Goal: Navigation & Orientation: Find specific page/section

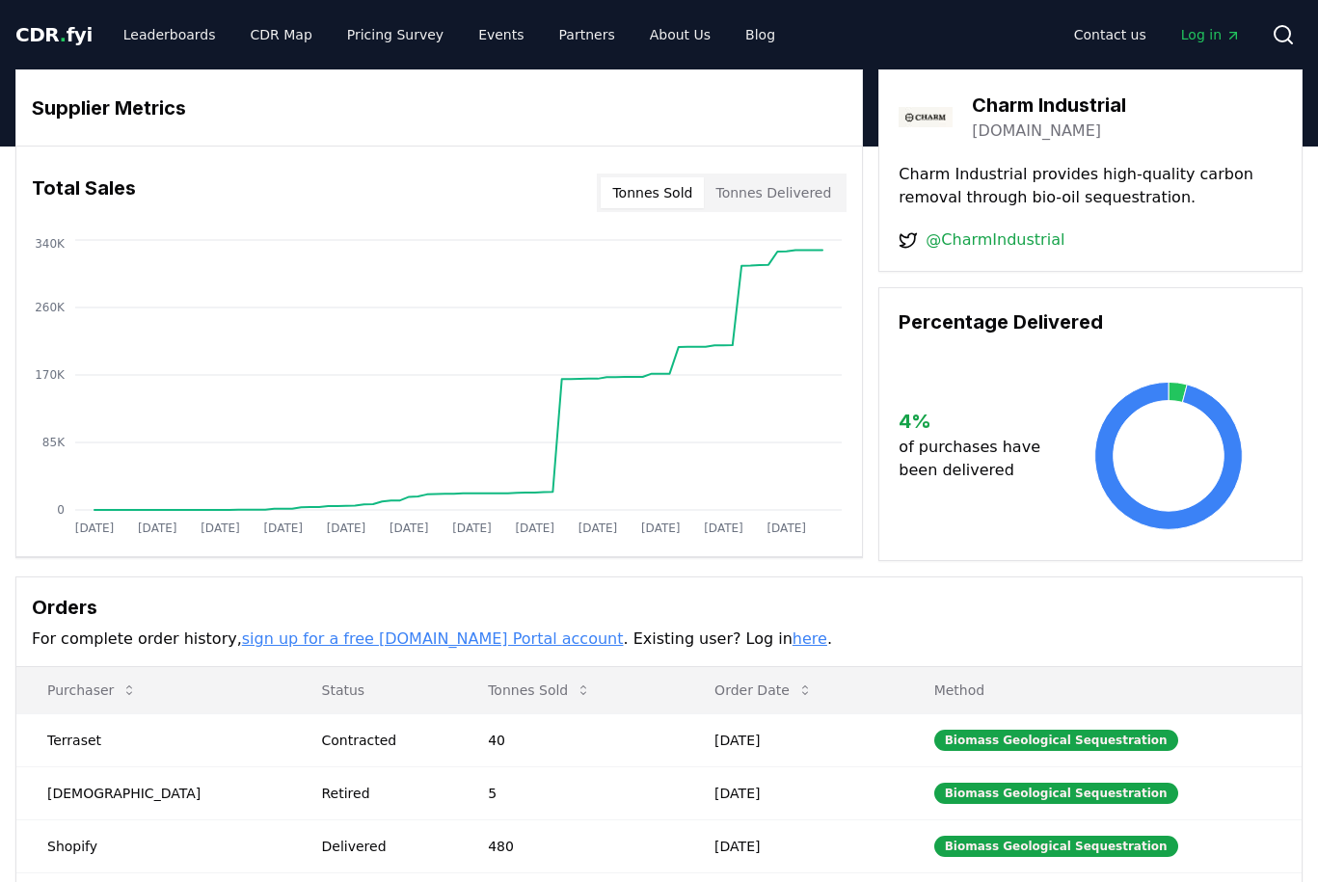
scroll to position [131, 0]
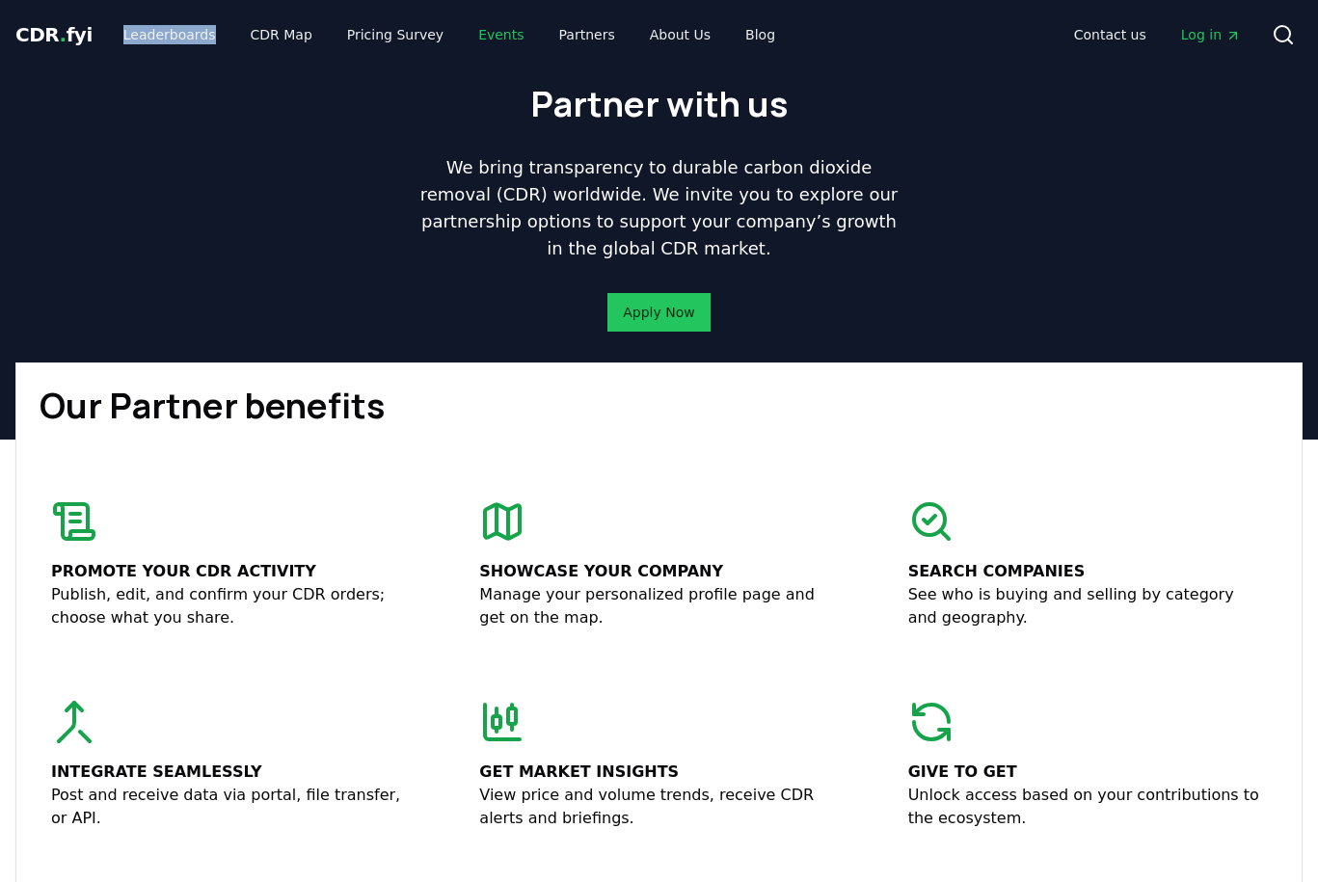
click at [492, 39] on link "Events" at bounding box center [501, 34] width 76 height 35
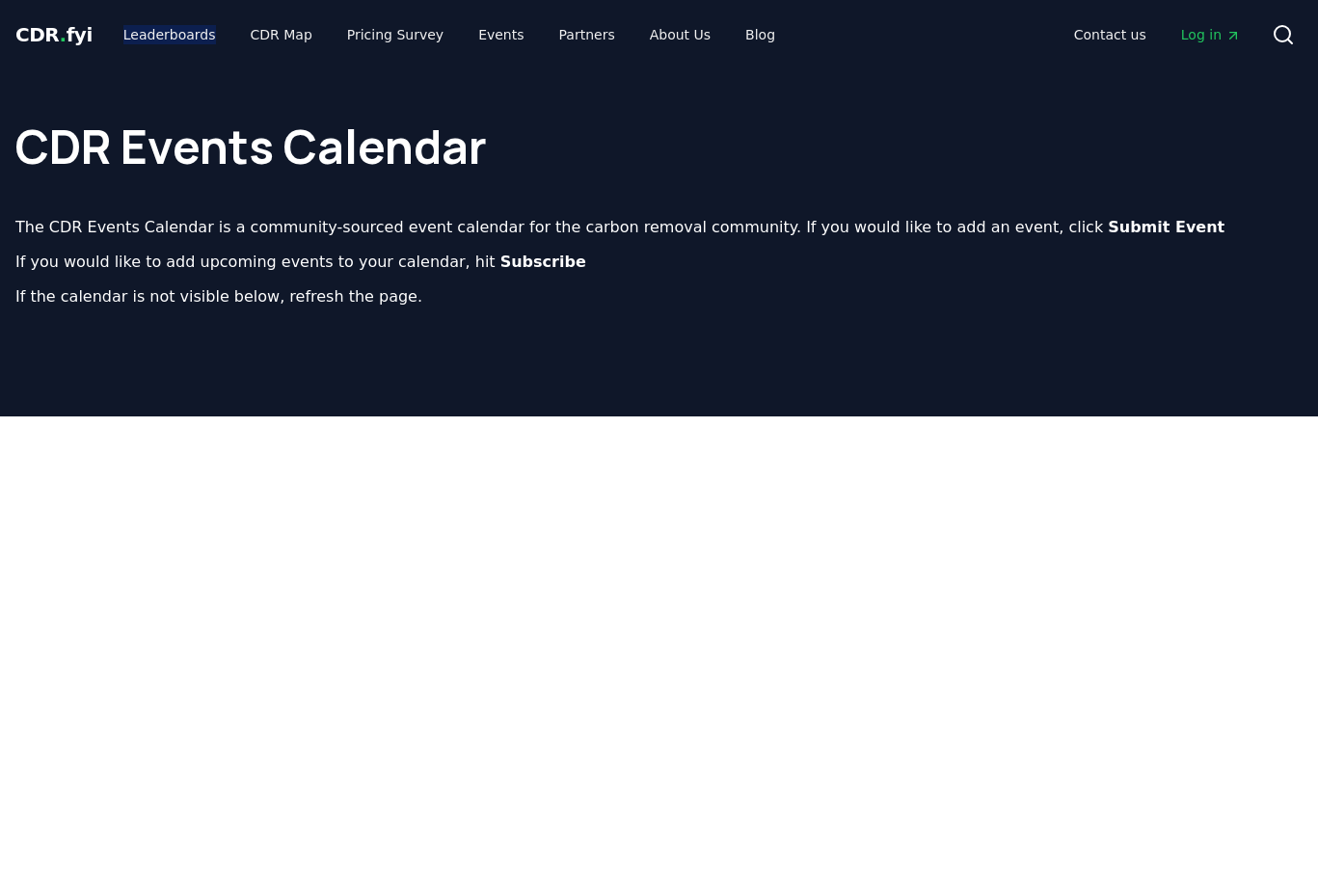
scroll to position [109, 0]
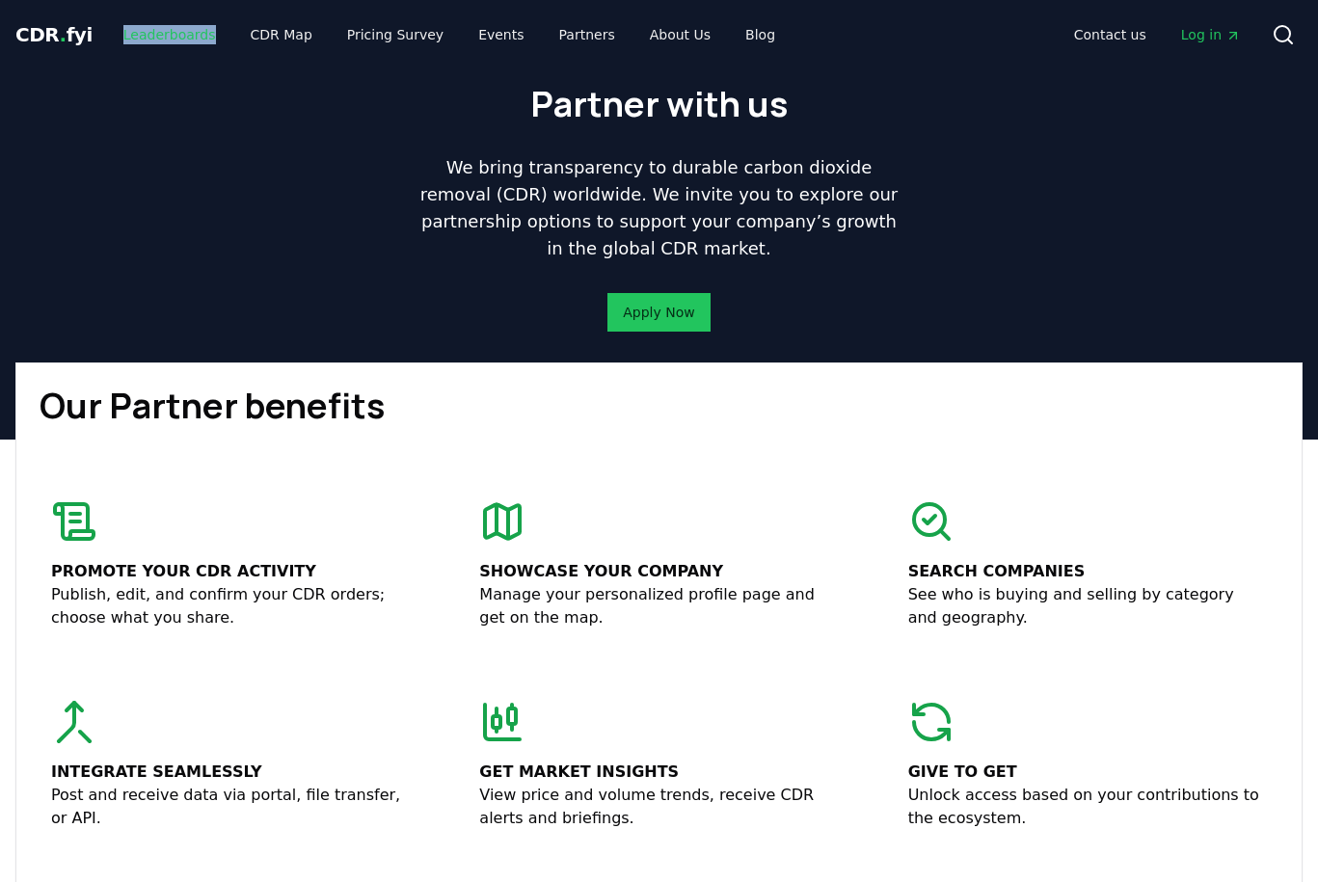
click at [160, 35] on link "Leaderboards" at bounding box center [169, 34] width 123 height 35
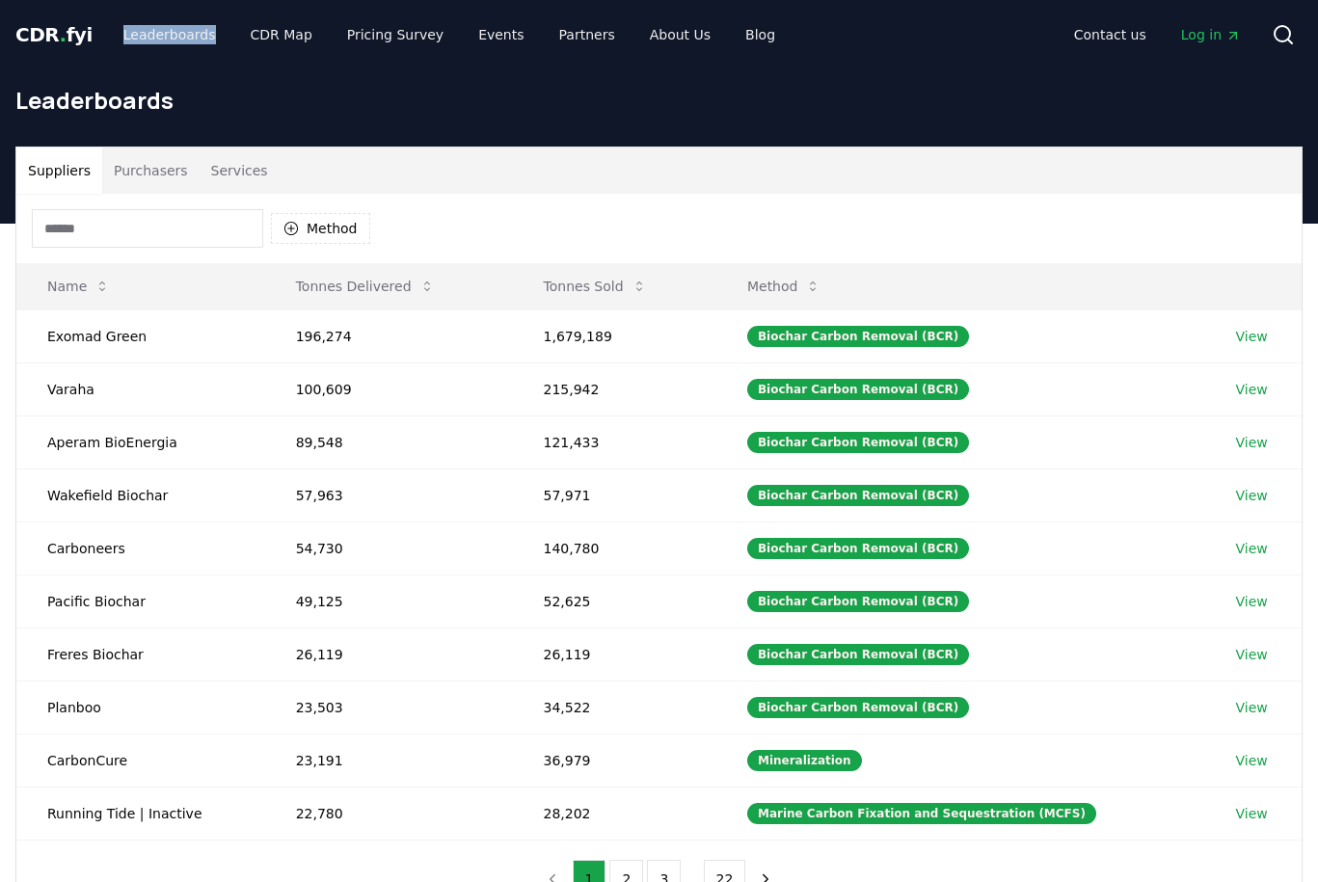
click at [170, 177] on button "Purchasers" at bounding box center [150, 170] width 97 height 46
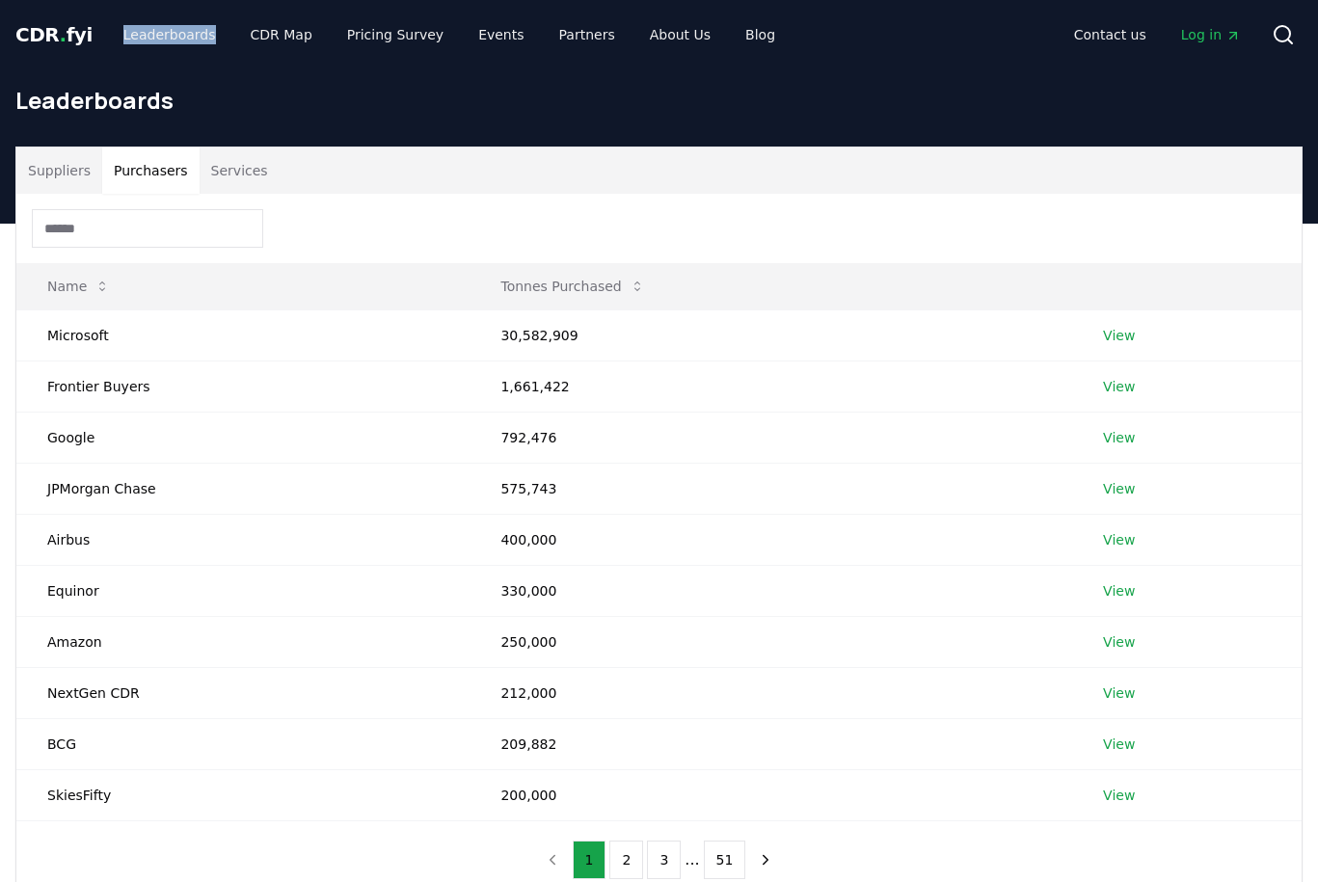
click at [243, 175] on button "Services" at bounding box center [240, 170] width 80 height 46
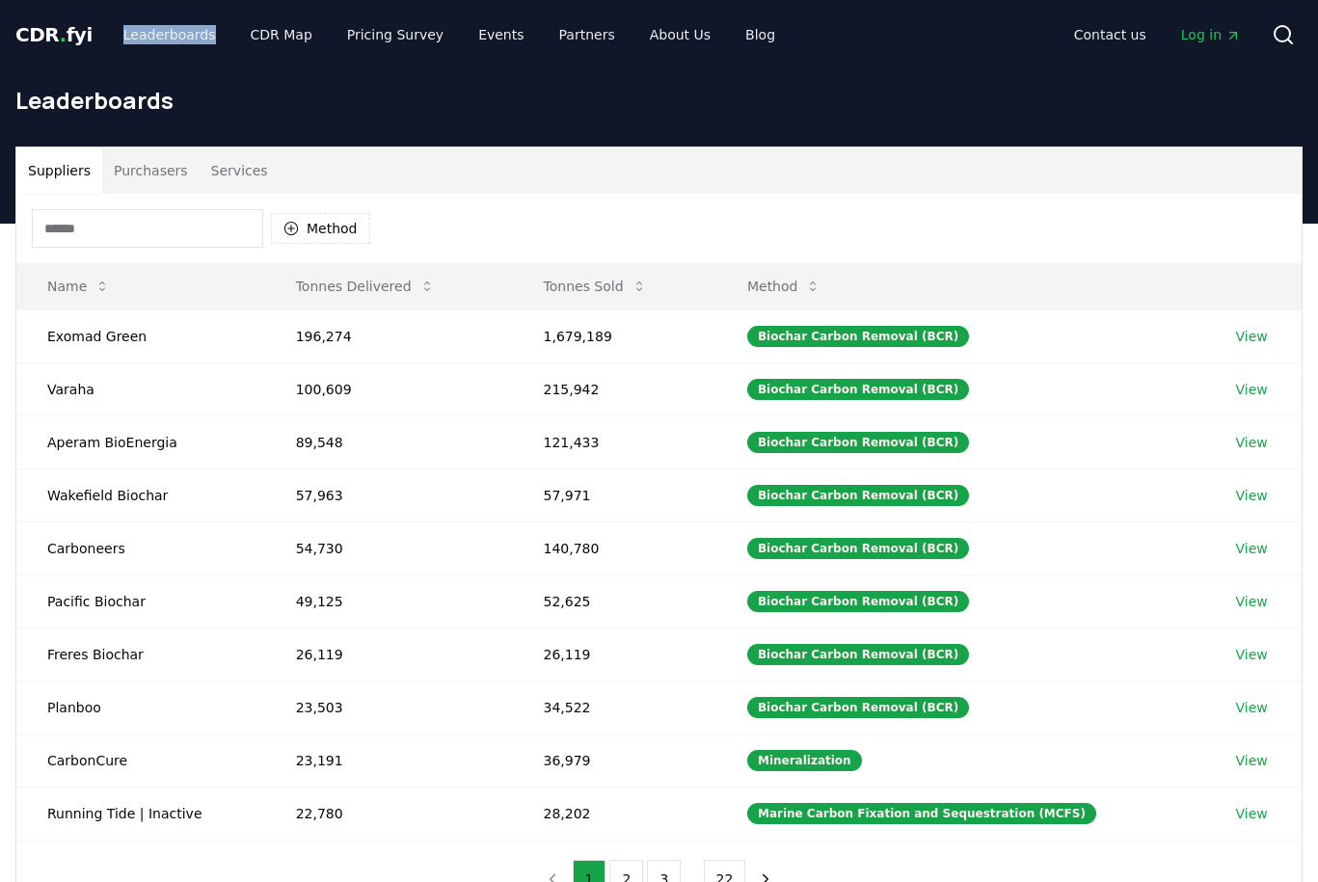
click at [44, 175] on button "Suppliers" at bounding box center [59, 170] width 86 height 46
